Goal: Task Accomplishment & Management: Use online tool/utility

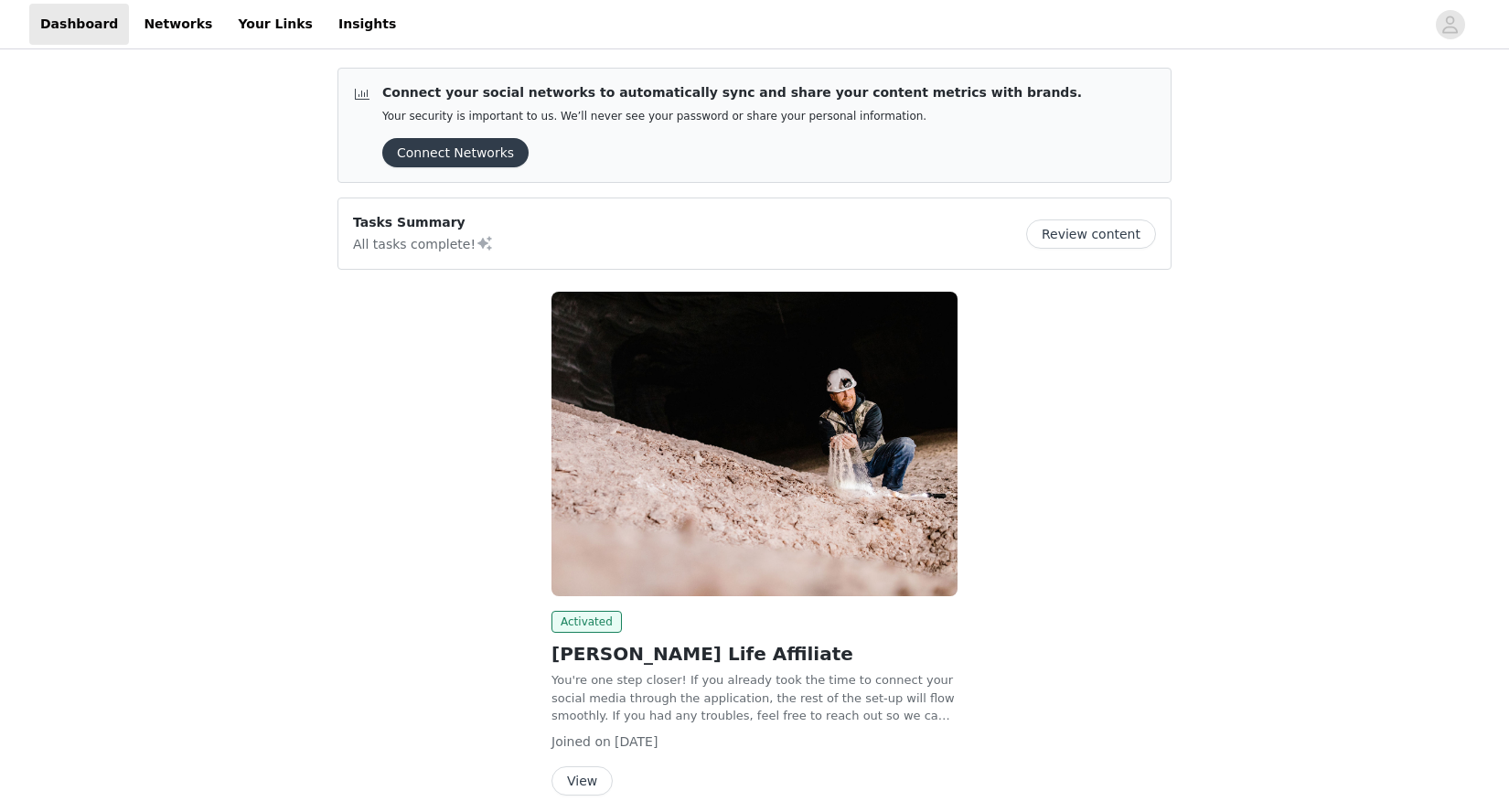
scroll to position [75, 0]
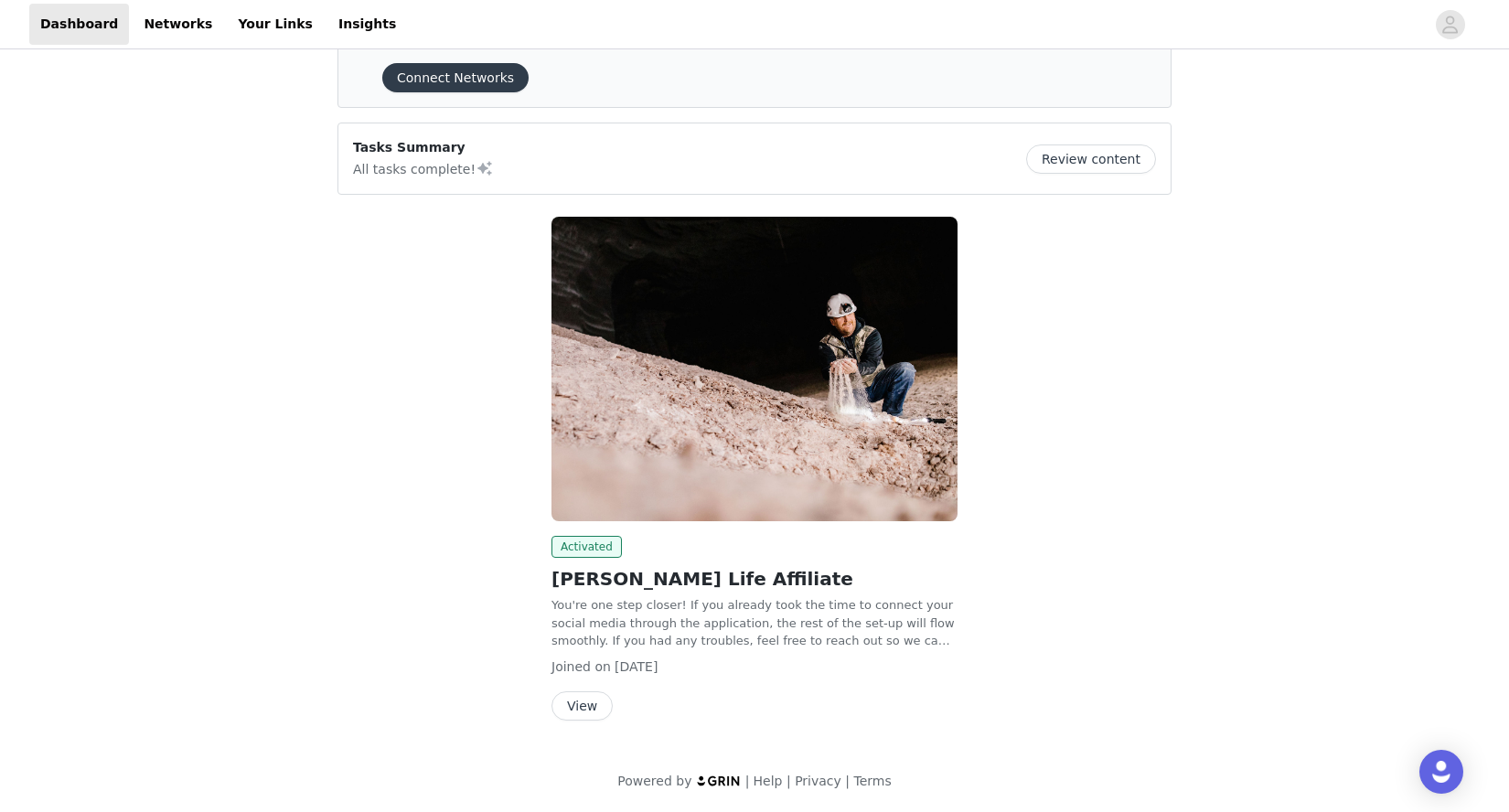
click at [592, 701] on button "View" at bounding box center [582, 706] width 62 height 29
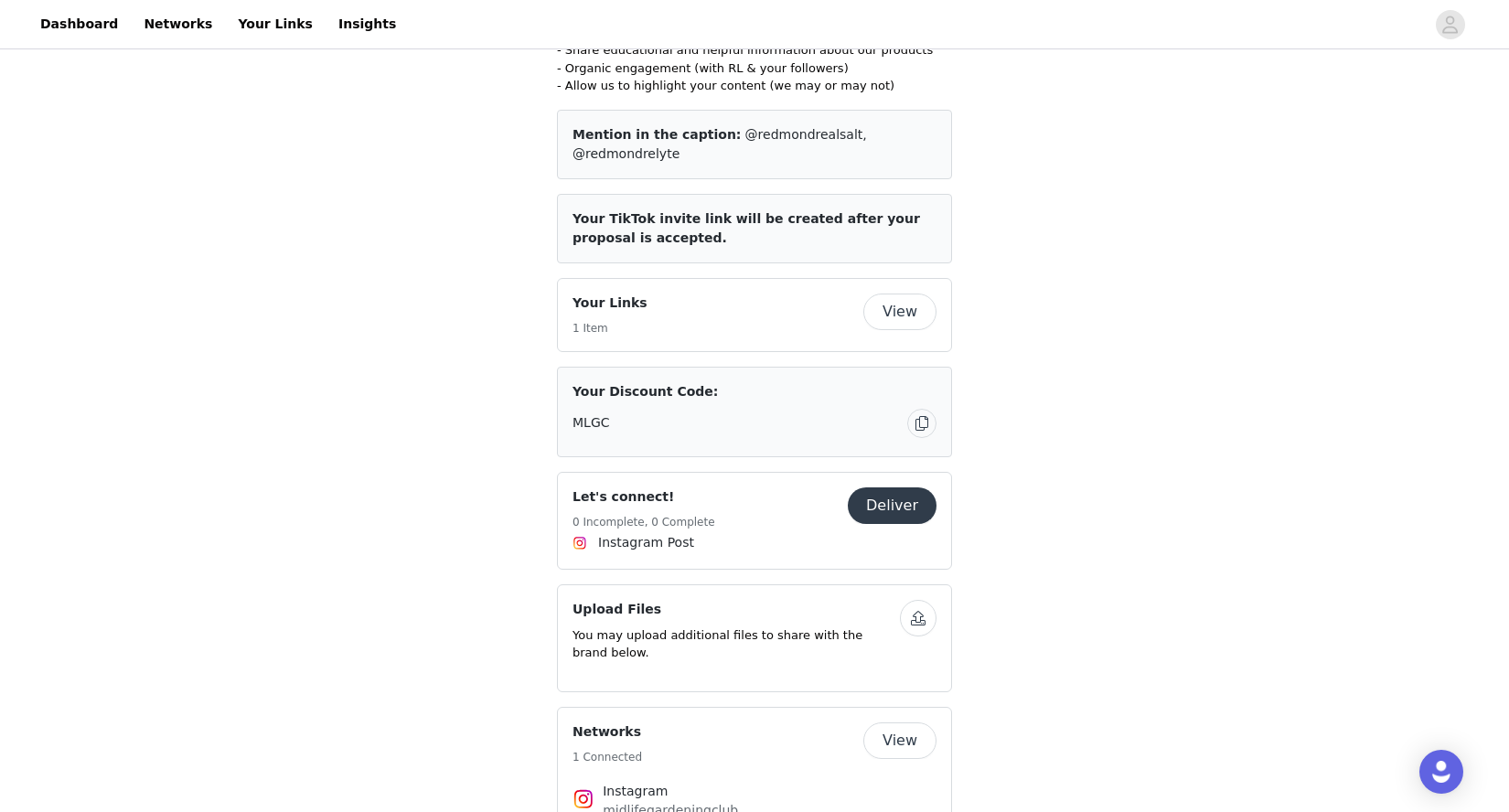
scroll to position [734, 0]
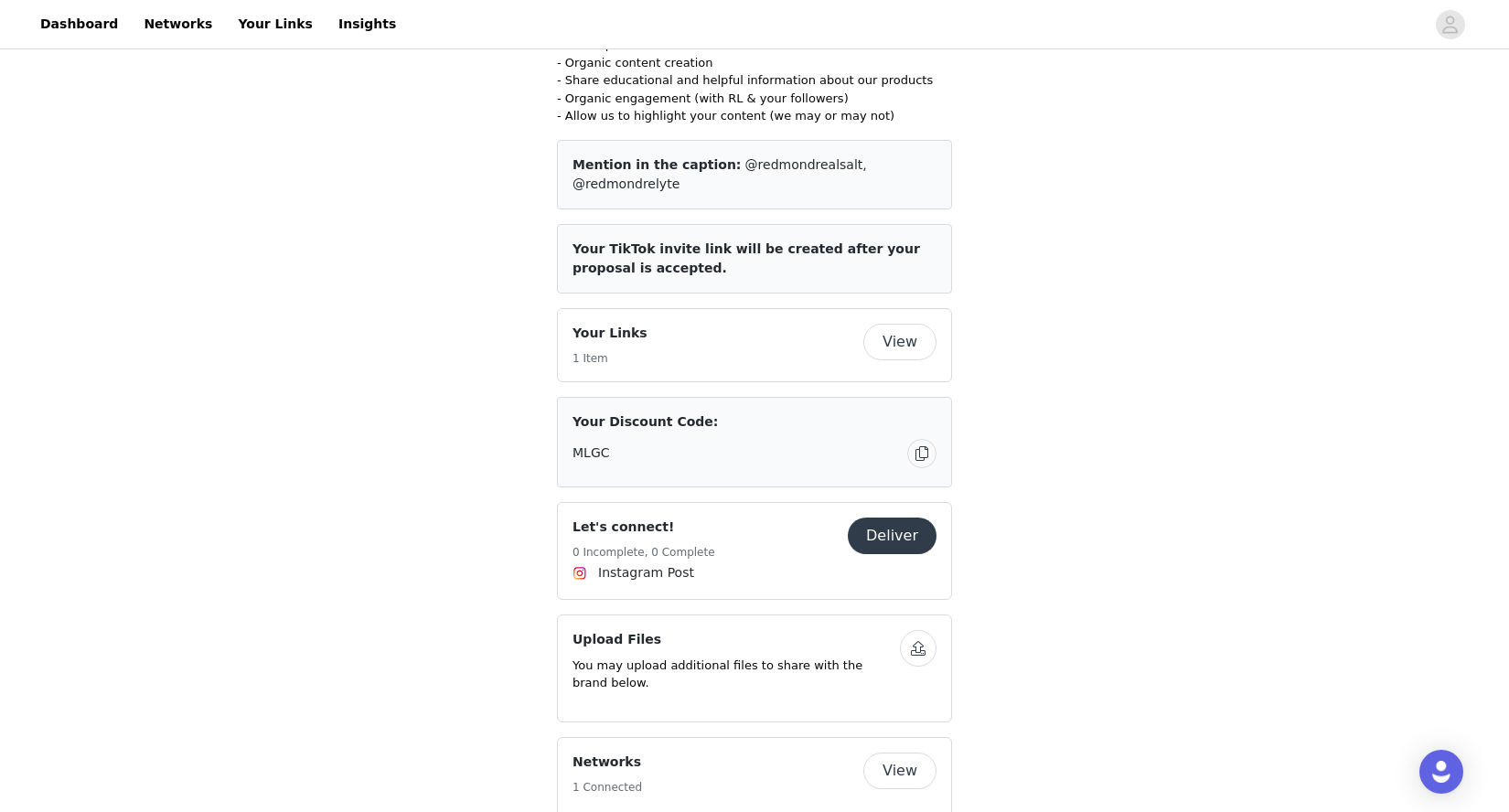
click at [908, 323] on button "View" at bounding box center [901, 342] width 74 height 37
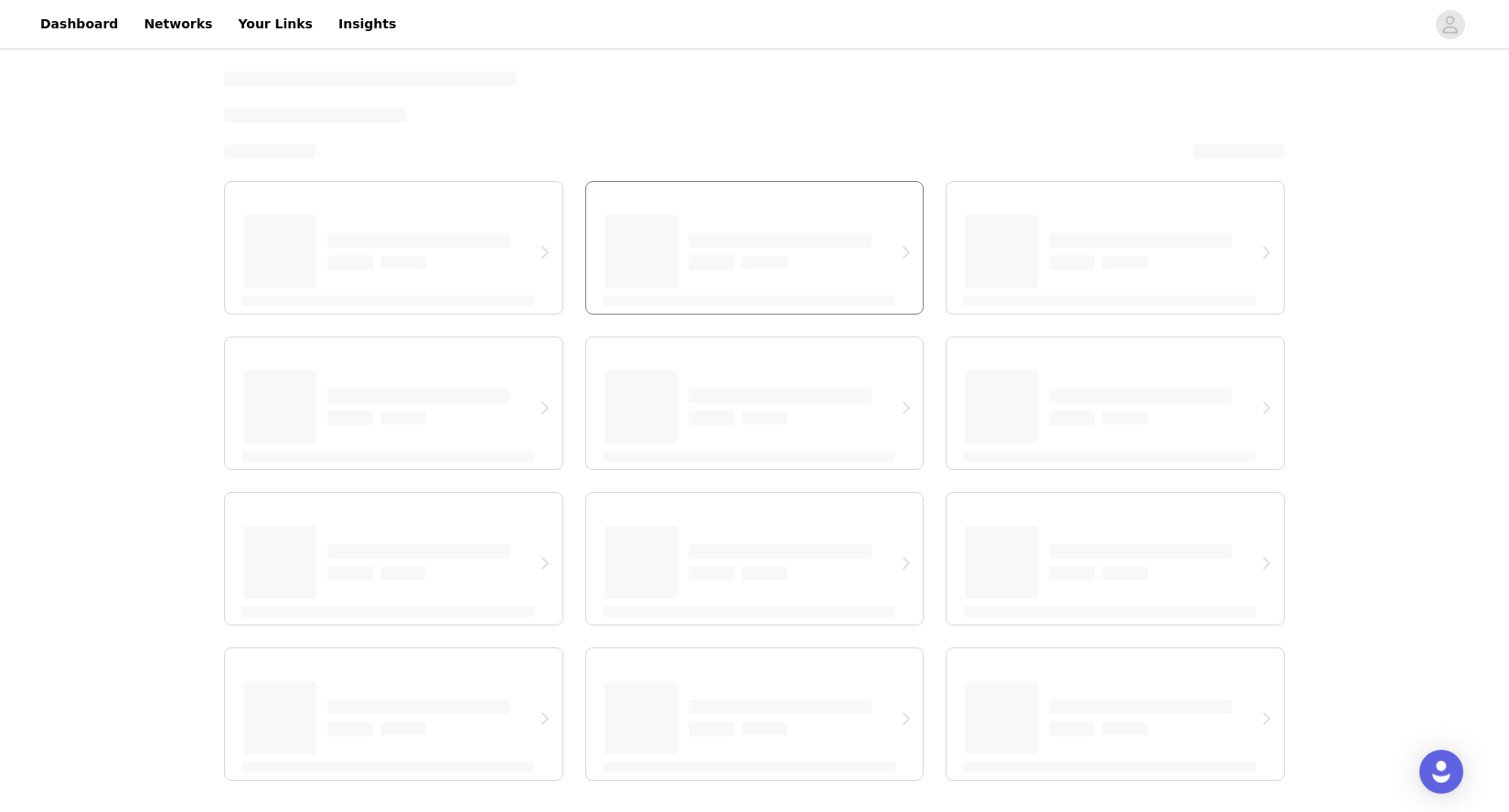
select select "12"
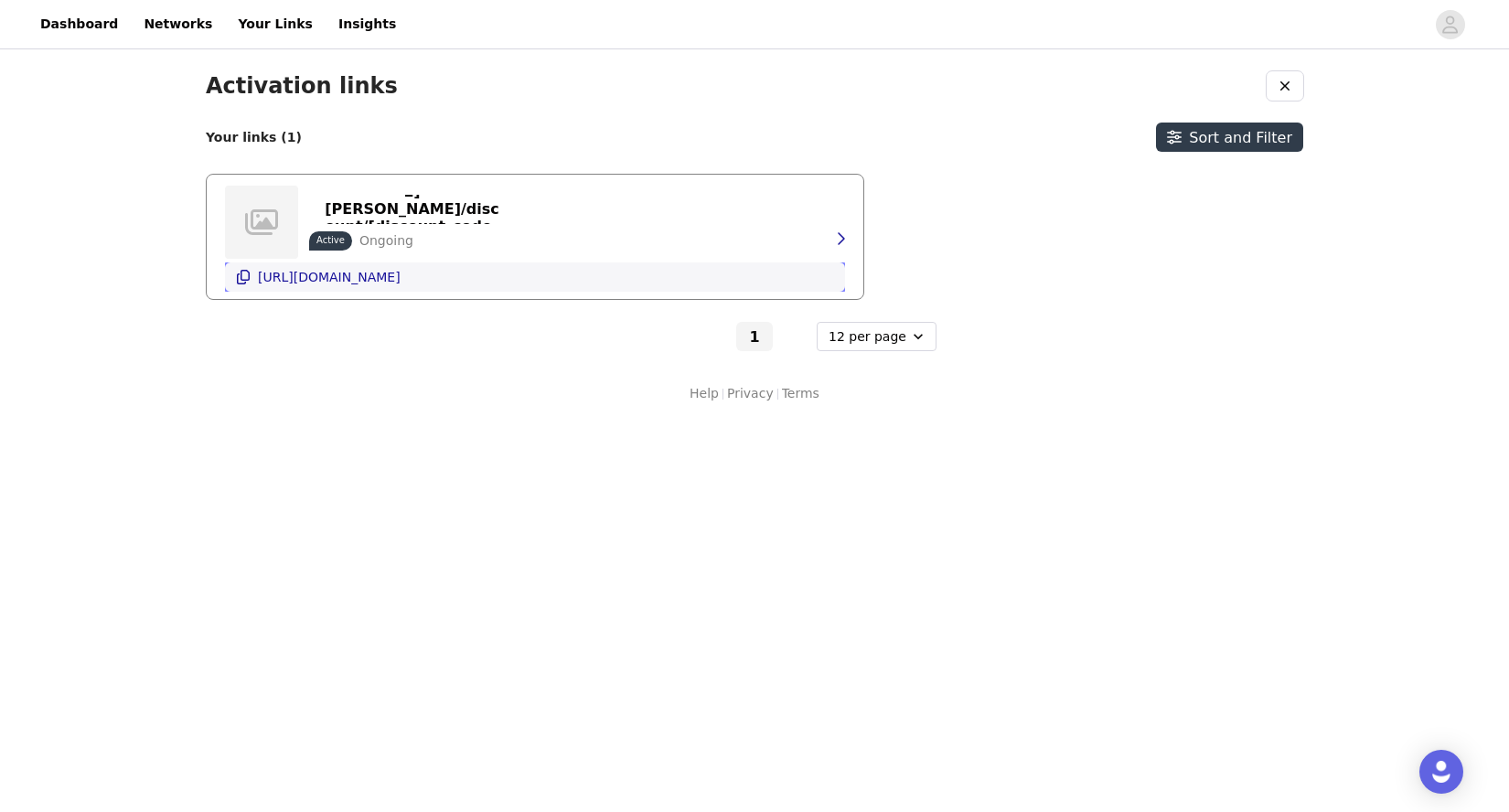
click at [401, 277] on p "[URL][DOMAIN_NAME]" at bounding box center [329, 277] width 142 height 15
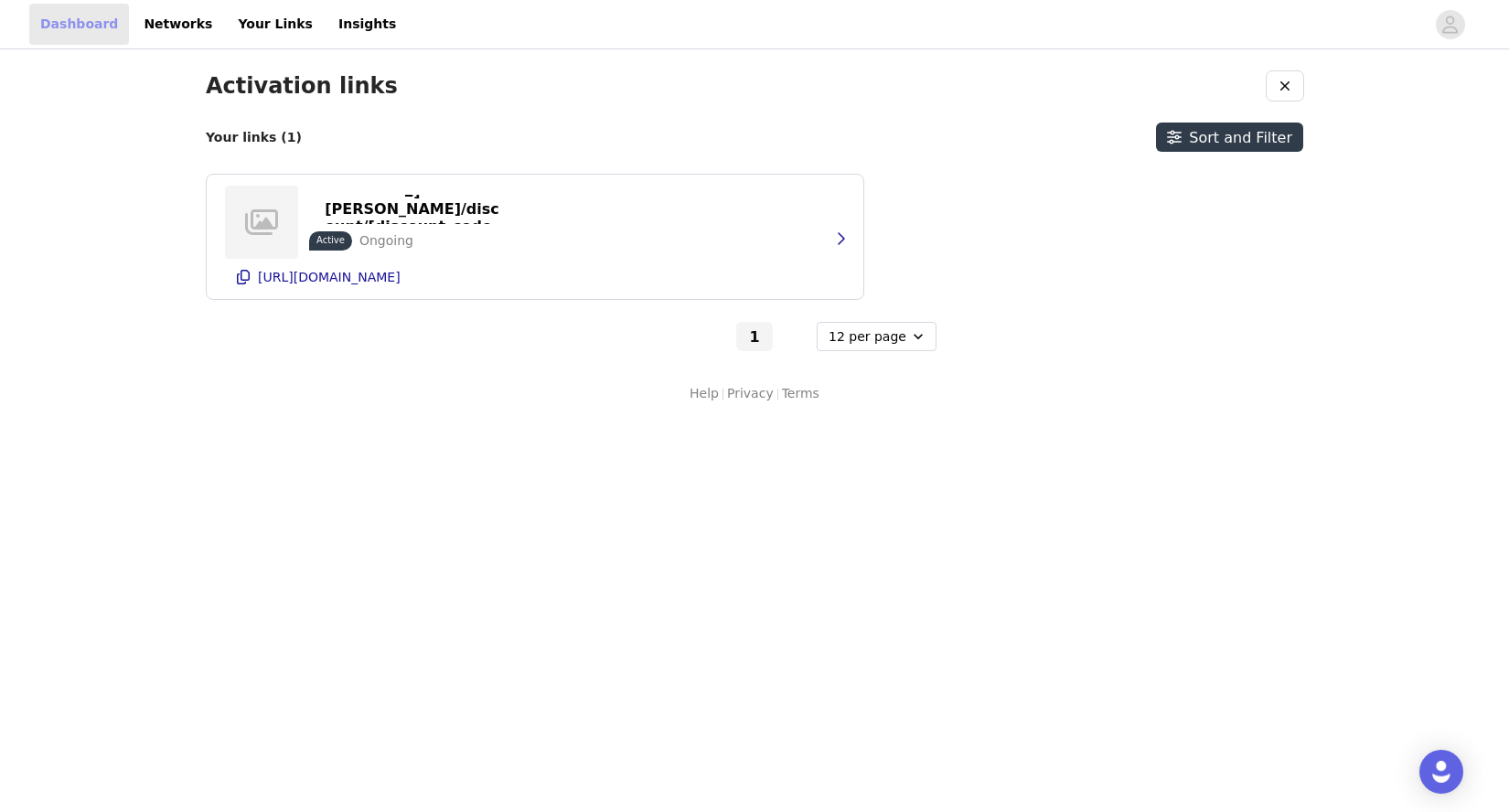
click at [91, 19] on link "Dashboard" at bounding box center [79, 24] width 99 height 41
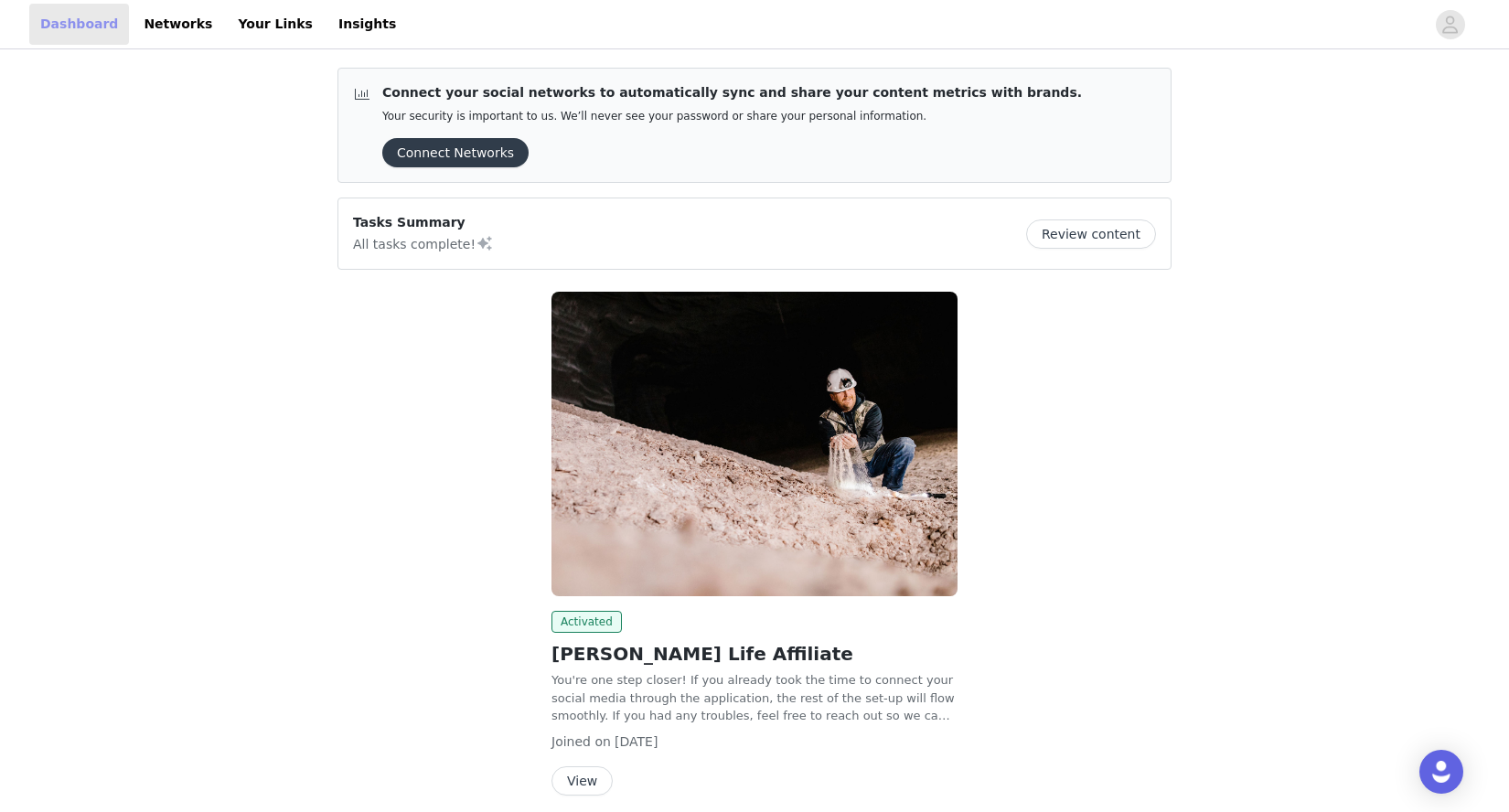
scroll to position [75, 0]
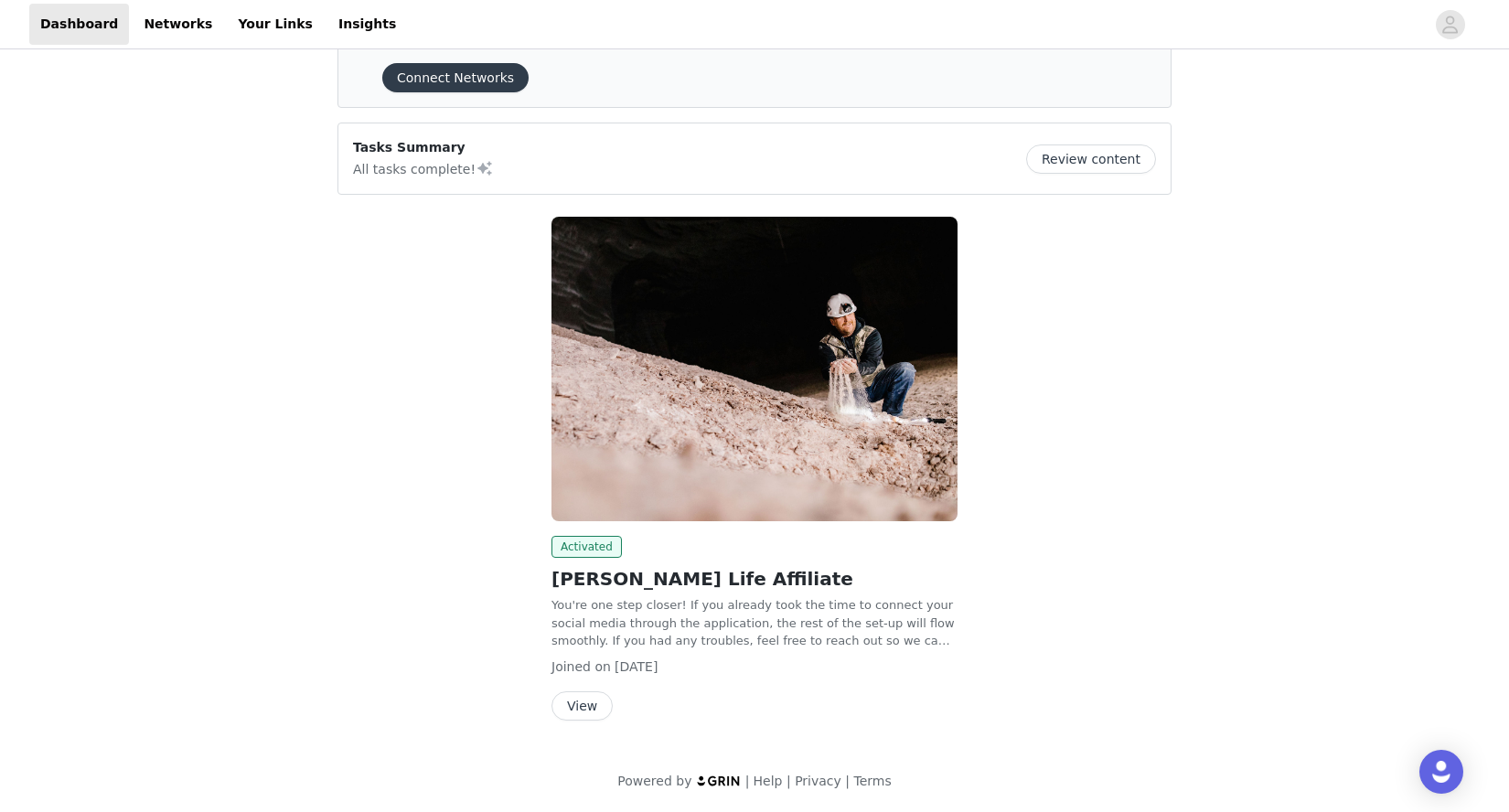
click at [592, 700] on button "View" at bounding box center [582, 706] width 62 height 29
